Goal: Task Accomplishment & Management: Use online tool/utility

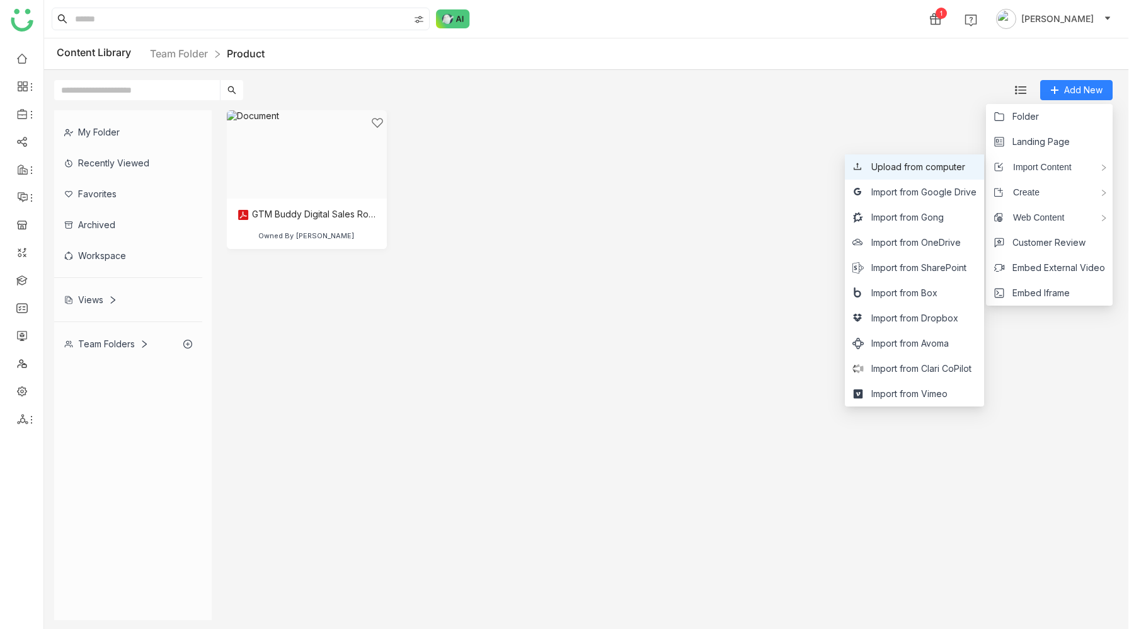
click at [952, 170] on span "Upload from computer" at bounding box center [918, 167] width 94 height 14
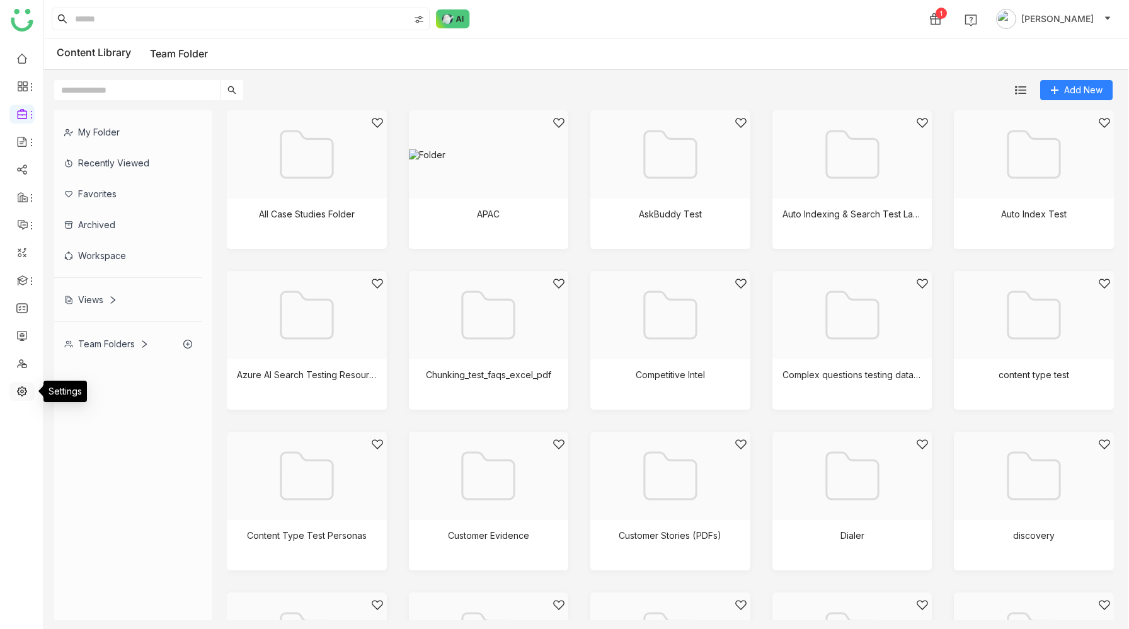
scroll to position [1172, 0]
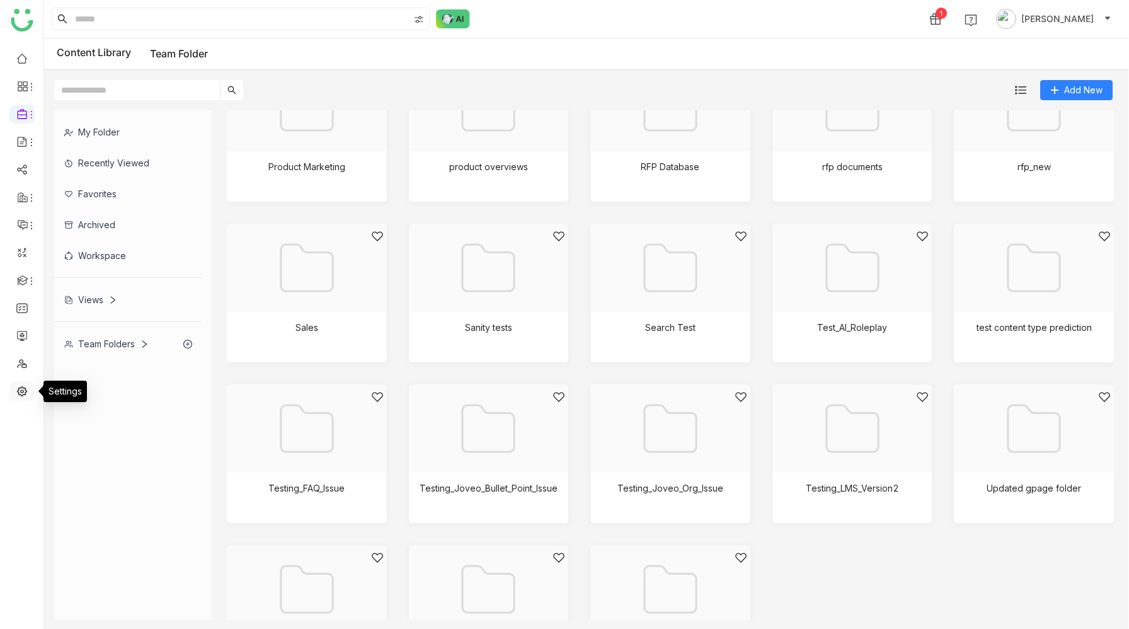
click at [23, 394] on link at bounding box center [21, 390] width 11 height 11
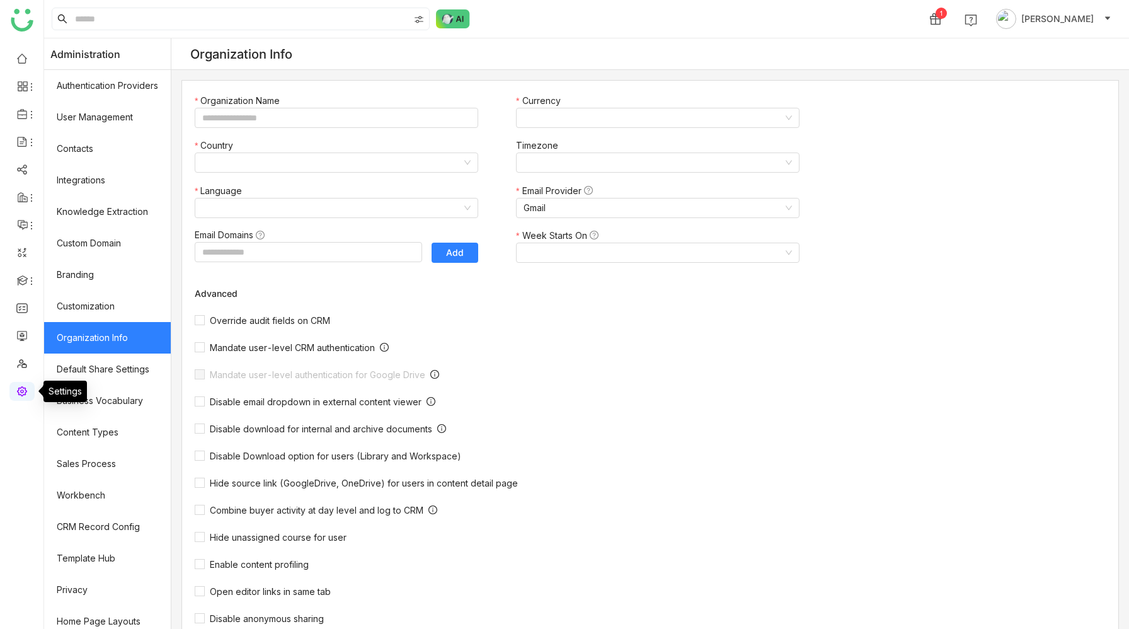
type input "*******"
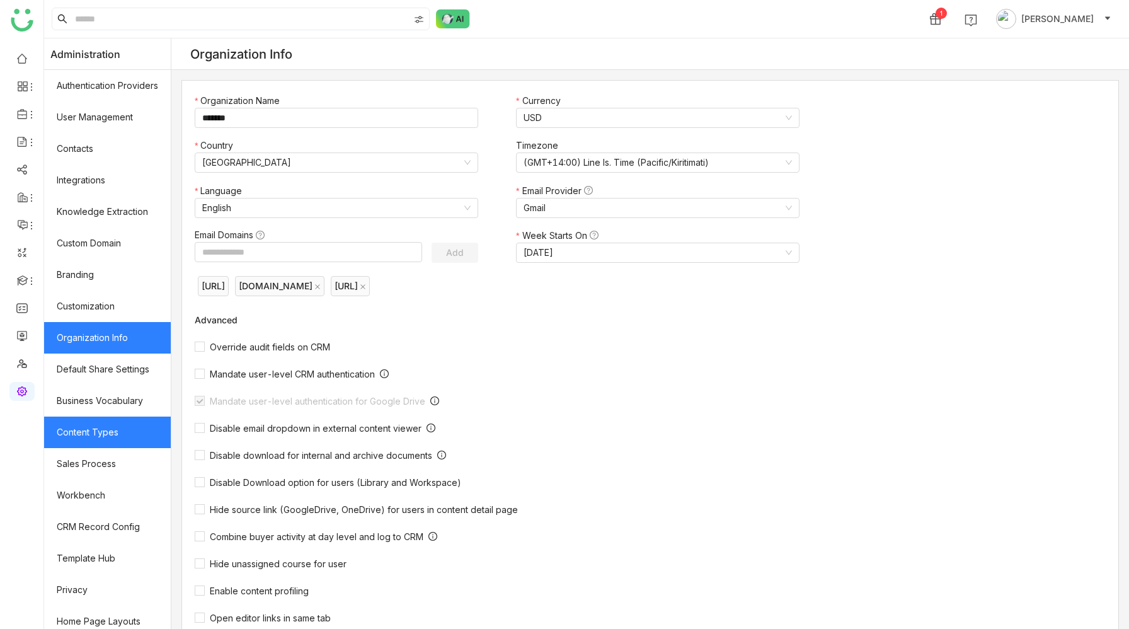
click at [108, 433] on link "Content Types" at bounding box center [107, 431] width 127 height 31
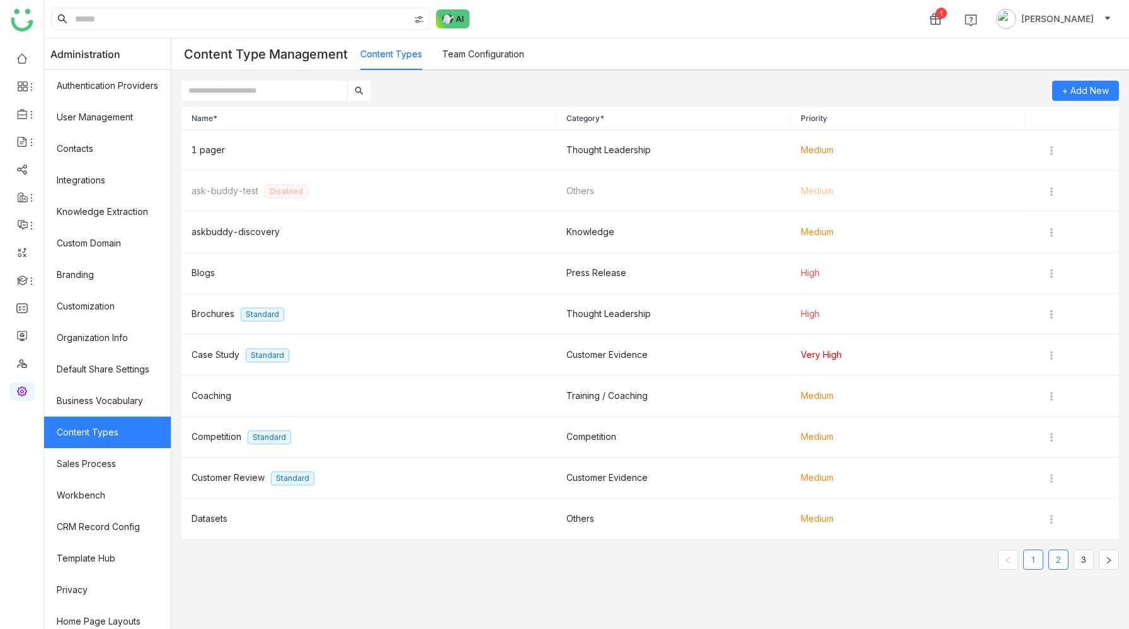
click at [1063, 564] on link "2" at bounding box center [1058, 559] width 19 height 19
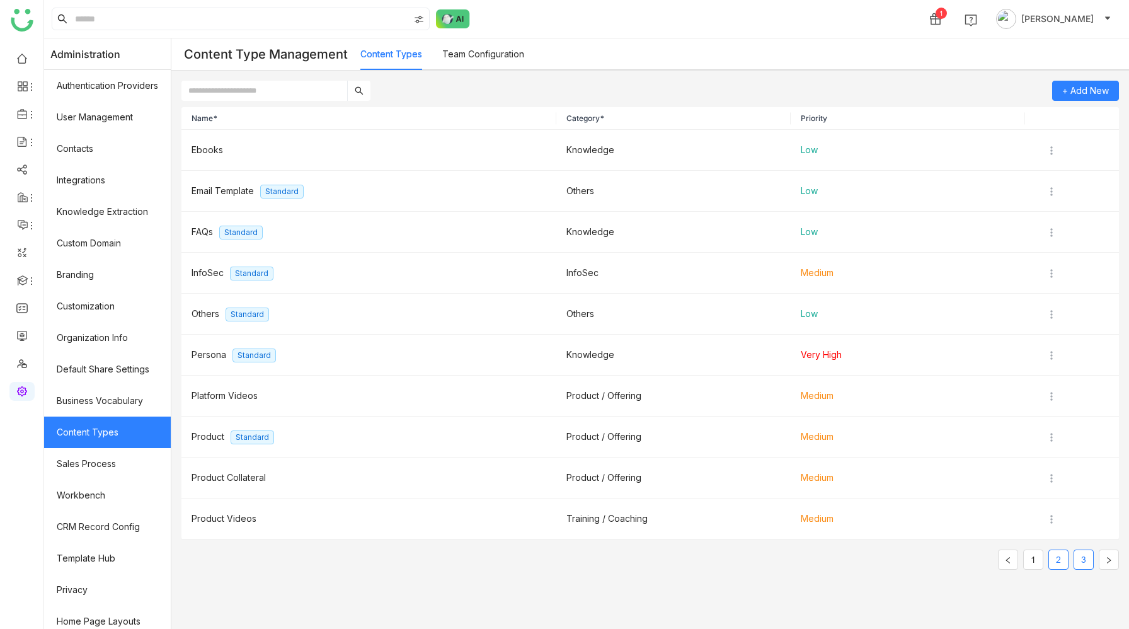
click at [1089, 561] on link "3" at bounding box center [1083, 559] width 19 height 19
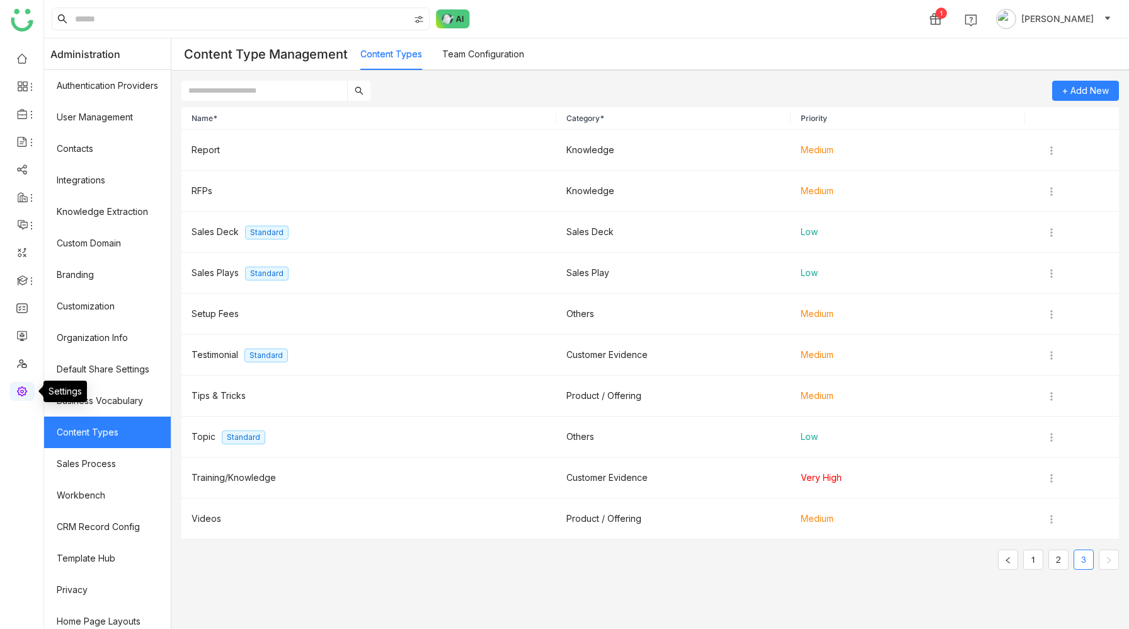
click at [23, 389] on link at bounding box center [21, 390] width 11 height 11
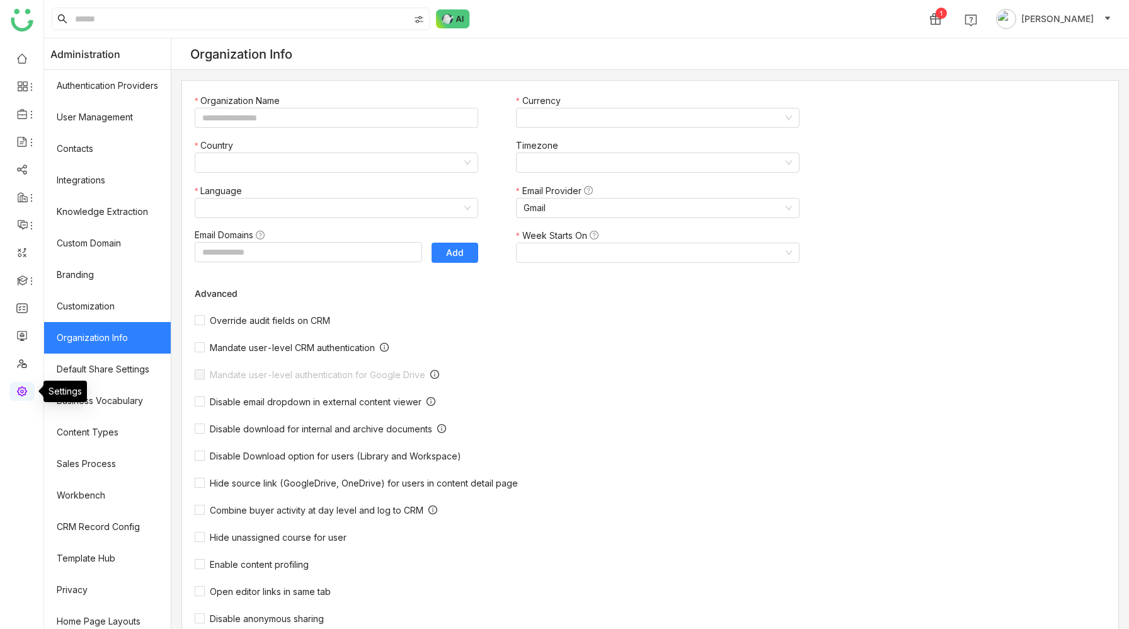
type input "*******"
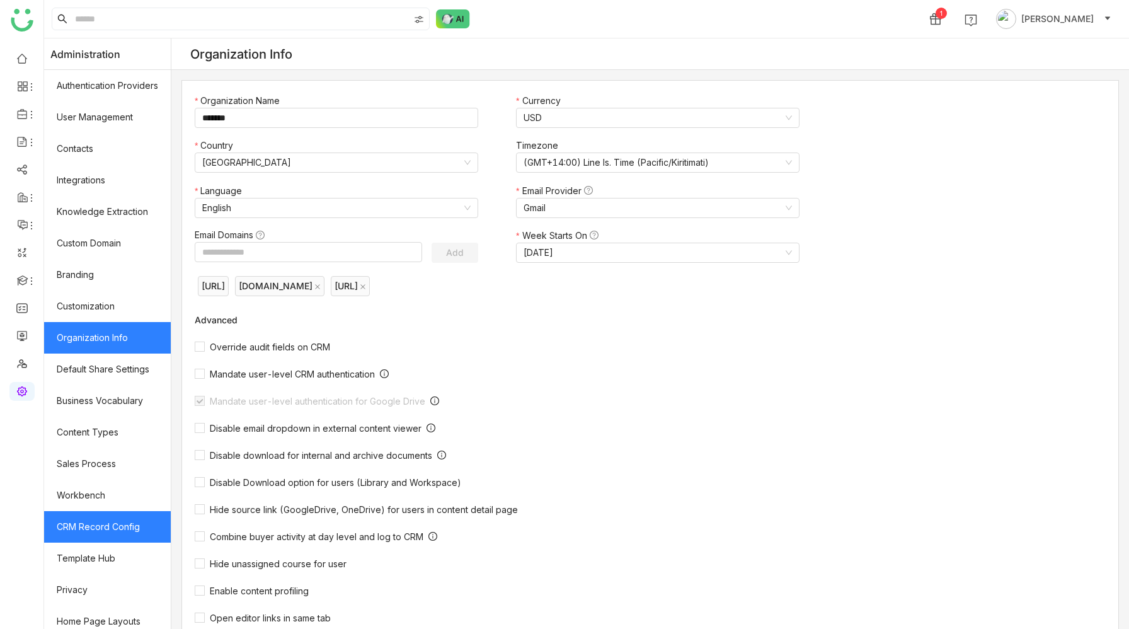
scroll to position [40, 0]
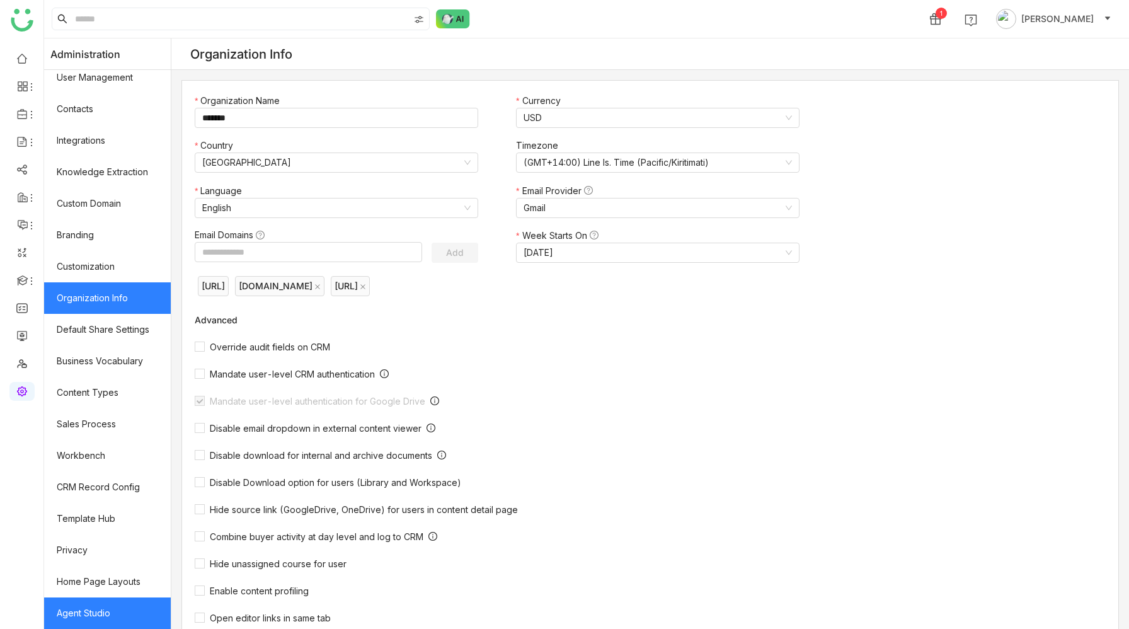
click at [90, 612] on link "Agent Studio" at bounding box center [107, 612] width 127 height 31
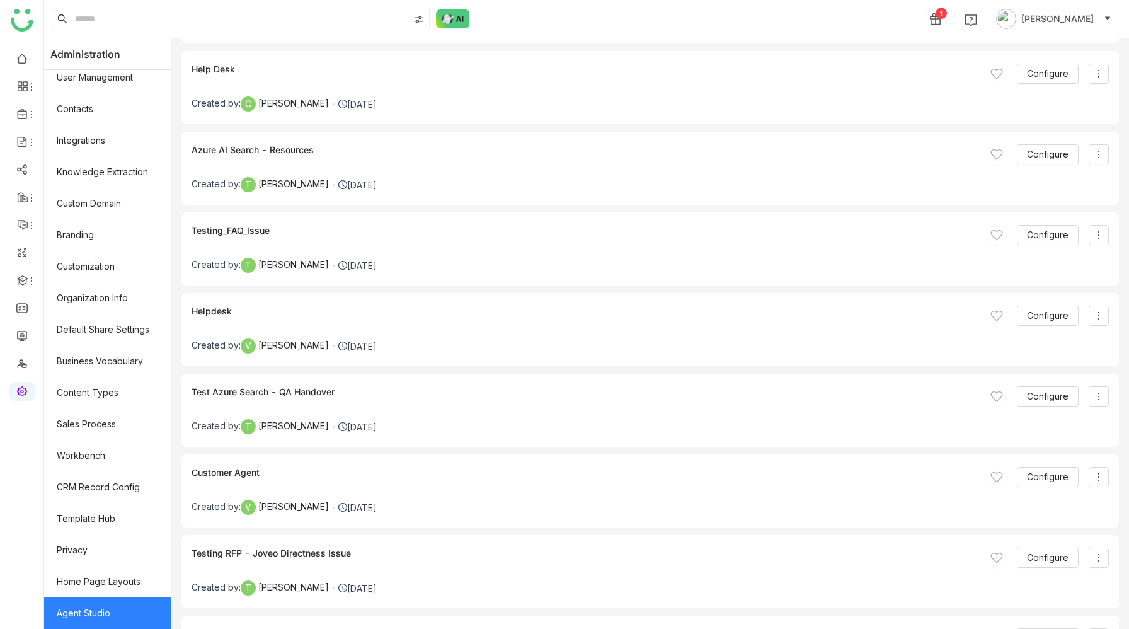
scroll to position [4166, 0]
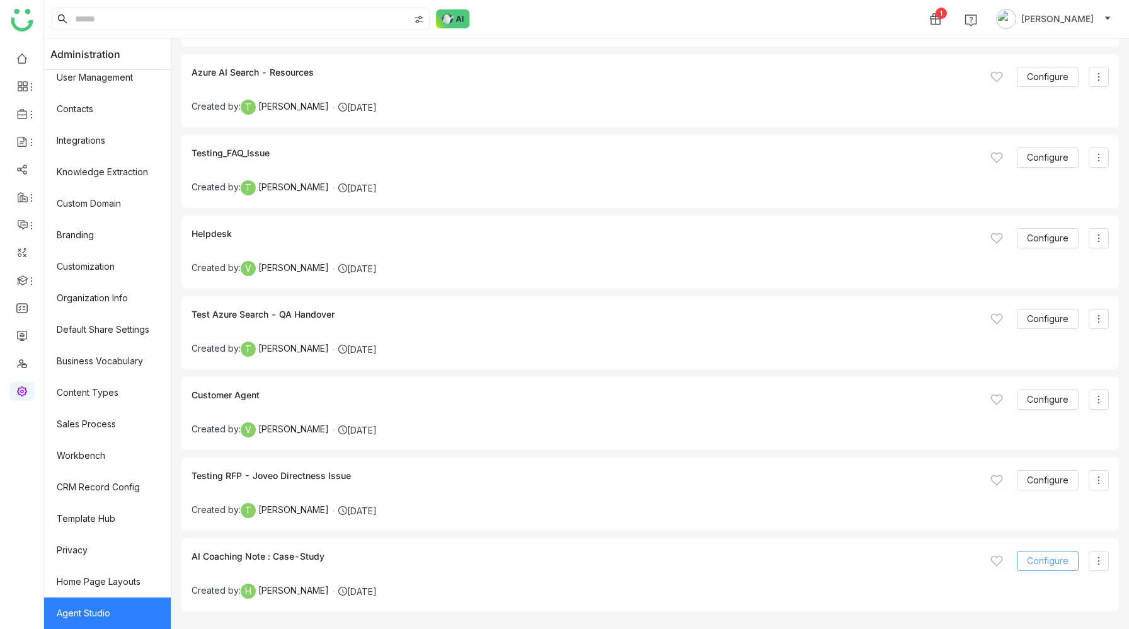
click at [1055, 561] on span "Configure" at bounding box center [1048, 561] width 42 height 14
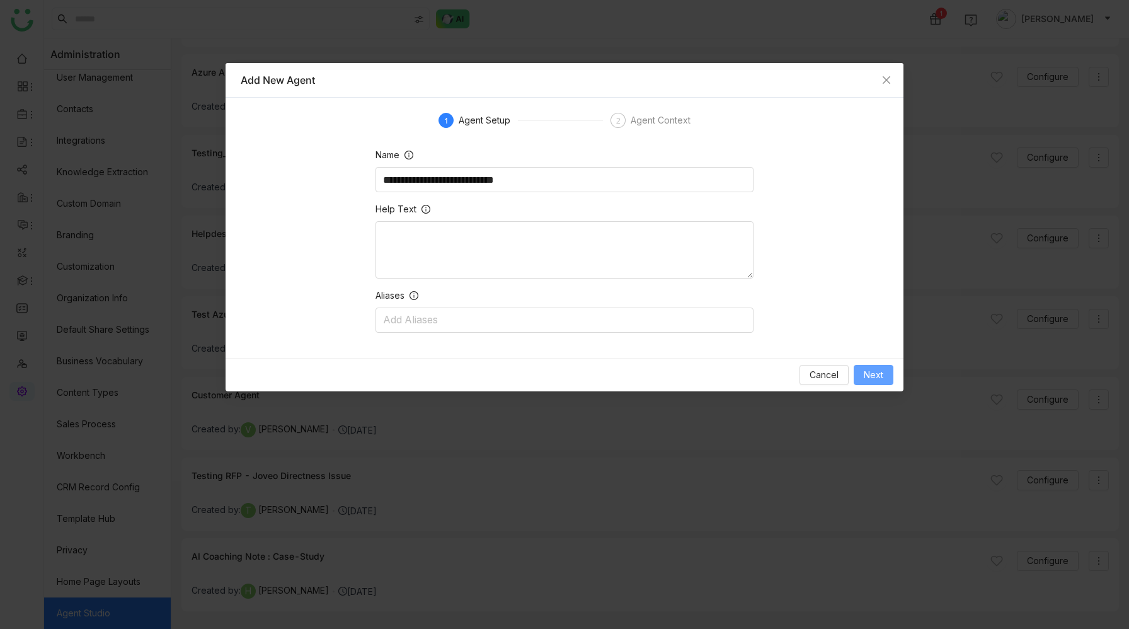
click at [871, 377] on span "Next" at bounding box center [874, 375] width 20 height 14
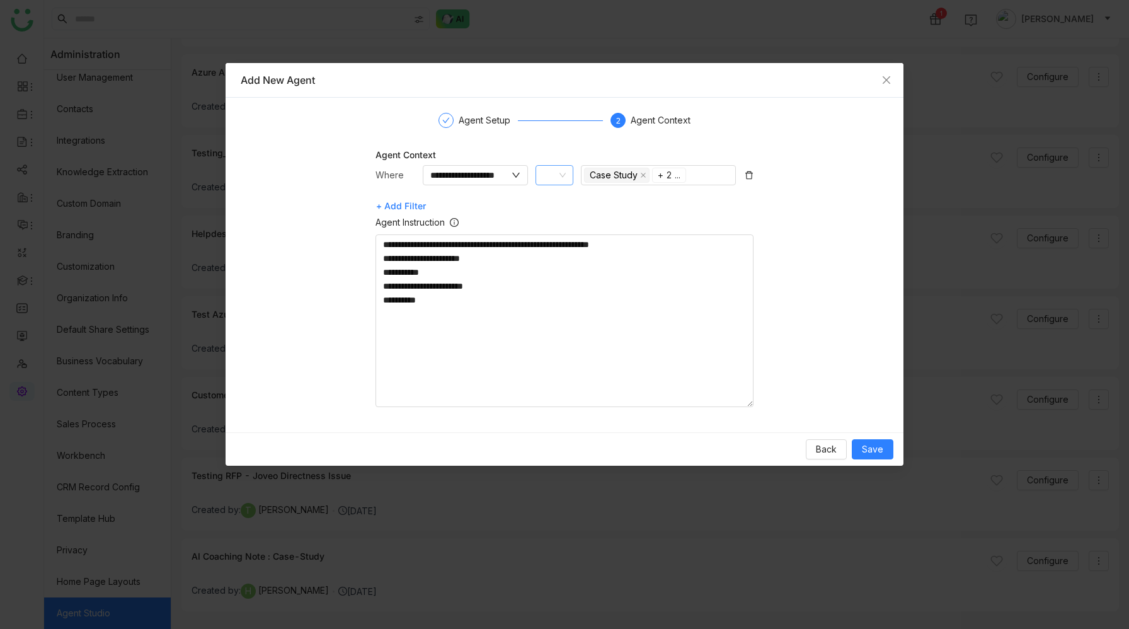
click at [546, 175] on span at bounding box center [547, 175] width 9 height 9
drag, startPoint x: 437, startPoint y: 301, endPoint x: 375, endPoint y: 247, distance: 81.7
click at [375, 247] on gtmb-prompt-context-selection "**********" at bounding box center [564, 277] width 647 height 259
click at [826, 452] on span "Back" at bounding box center [826, 449] width 21 height 14
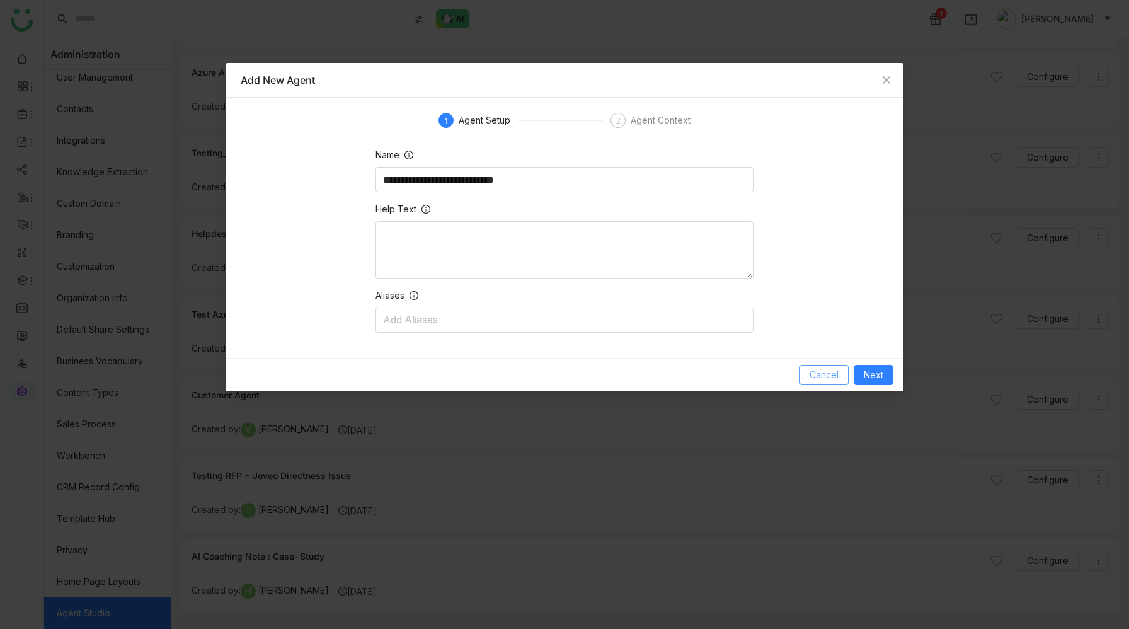
click at [826, 374] on span "Cancel" at bounding box center [824, 375] width 29 height 14
